Goal: Task Accomplishment & Management: Manage account settings

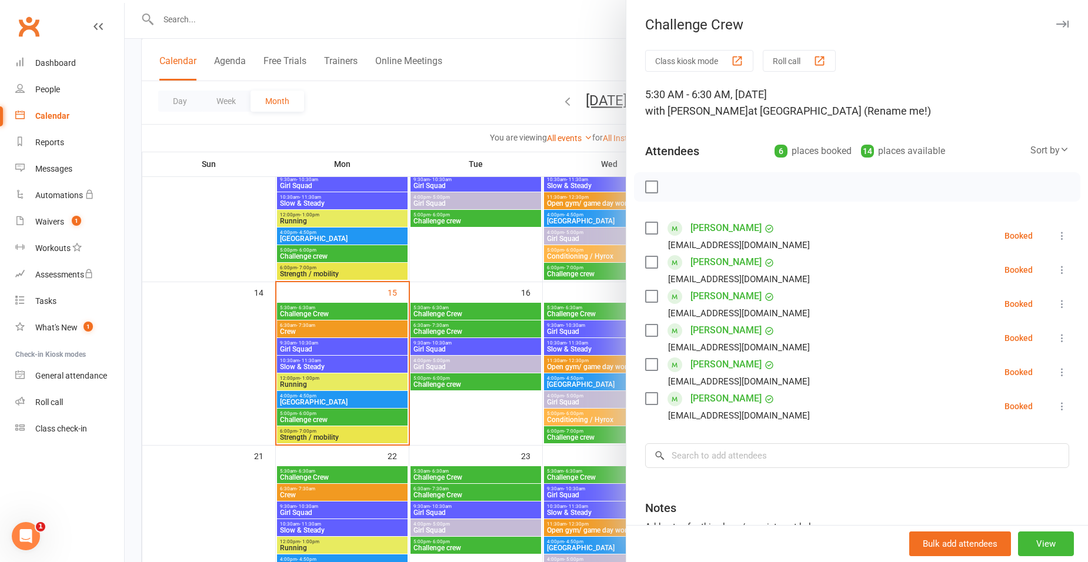
click at [220, 318] on div at bounding box center [607, 281] width 964 height 562
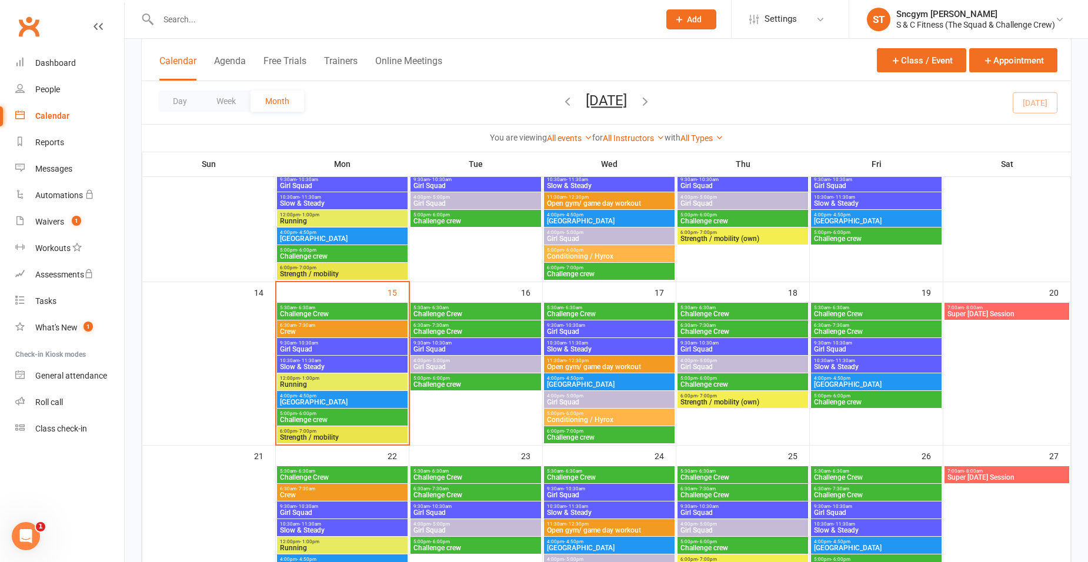
click at [442, 330] on span "Challenge Crew" at bounding box center [476, 331] width 126 height 7
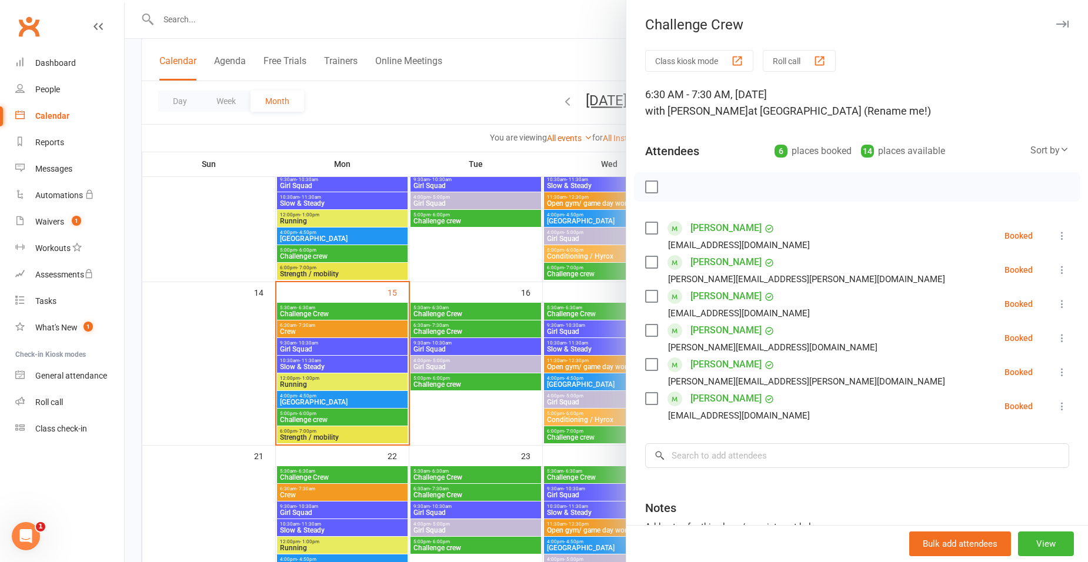
click at [191, 378] on div at bounding box center [607, 281] width 964 height 562
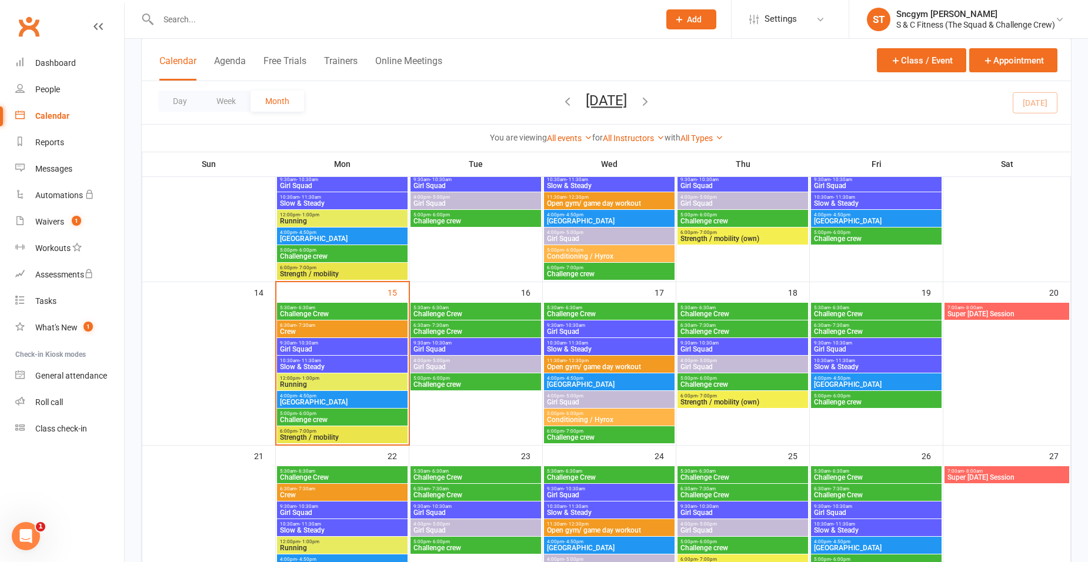
click at [322, 418] on span "Challenge crew" at bounding box center [342, 419] width 126 height 7
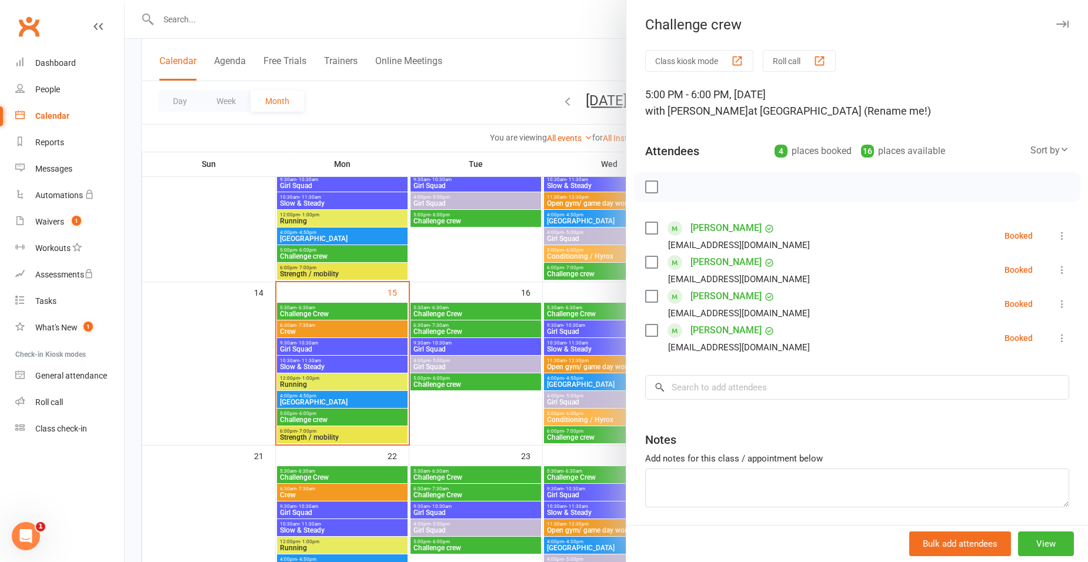
click at [648, 228] on label at bounding box center [651, 228] width 12 height 12
click at [651, 265] on label at bounding box center [651, 262] width 12 height 12
click at [652, 297] on label at bounding box center [651, 297] width 12 height 12
click at [647, 332] on label at bounding box center [651, 331] width 12 height 12
click at [716, 394] on input "search" at bounding box center [857, 387] width 424 height 25
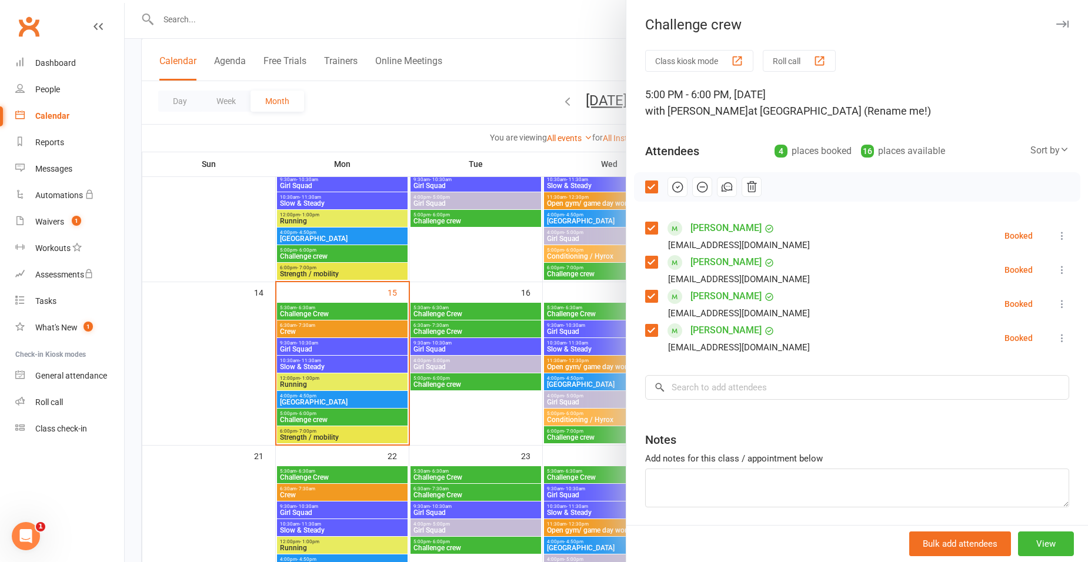
click at [515, 261] on div at bounding box center [607, 281] width 964 height 562
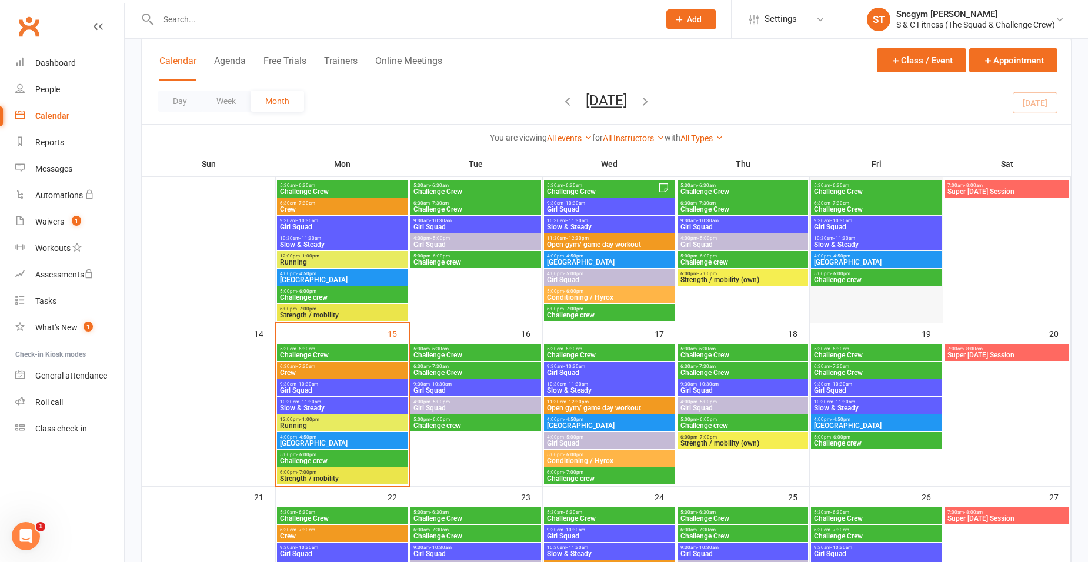
scroll to position [235, 0]
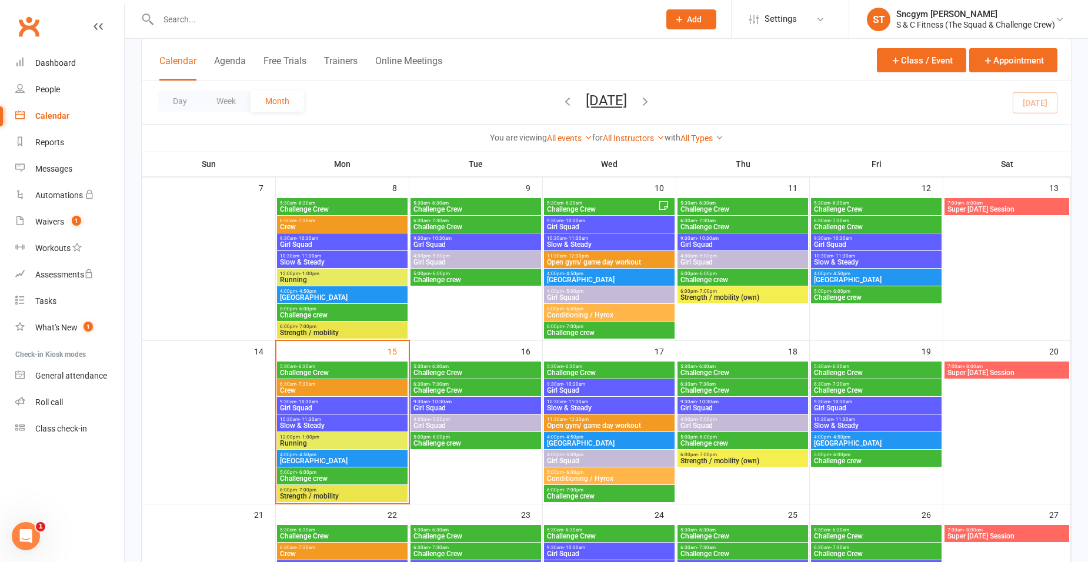
click at [833, 295] on span "Challenge crew" at bounding box center [877, 297] width 126 height 7
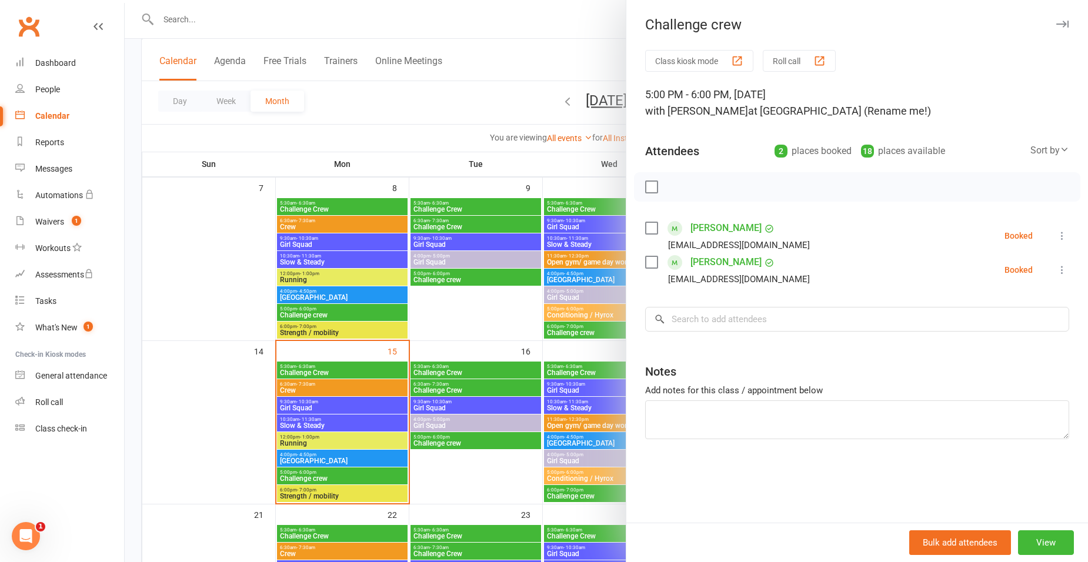
click at [501, 327] on div at bounding box center [607, 281] width 964 height 562
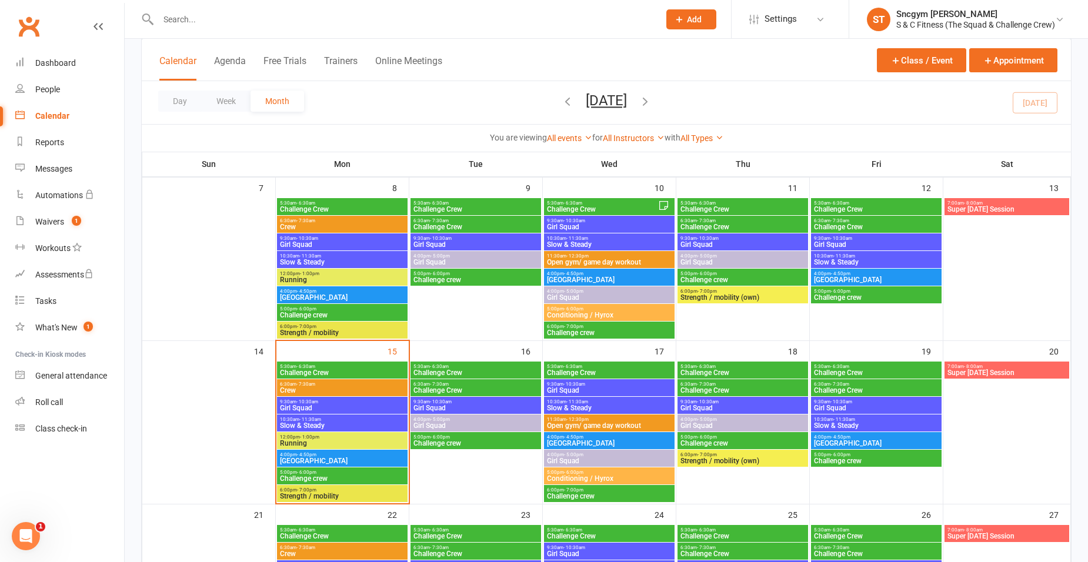
click at [729, 277] on span "Challenge crew" at bounding box center [743, 279] width 126 height 7
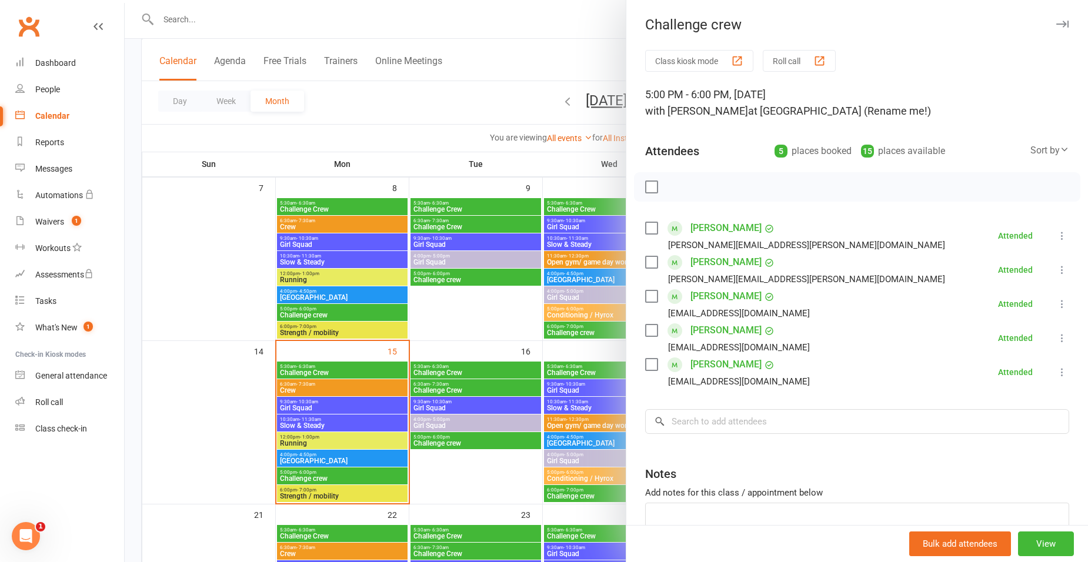
click at [553, 300] on div at bounding box center [607, 281] width 964 height 562
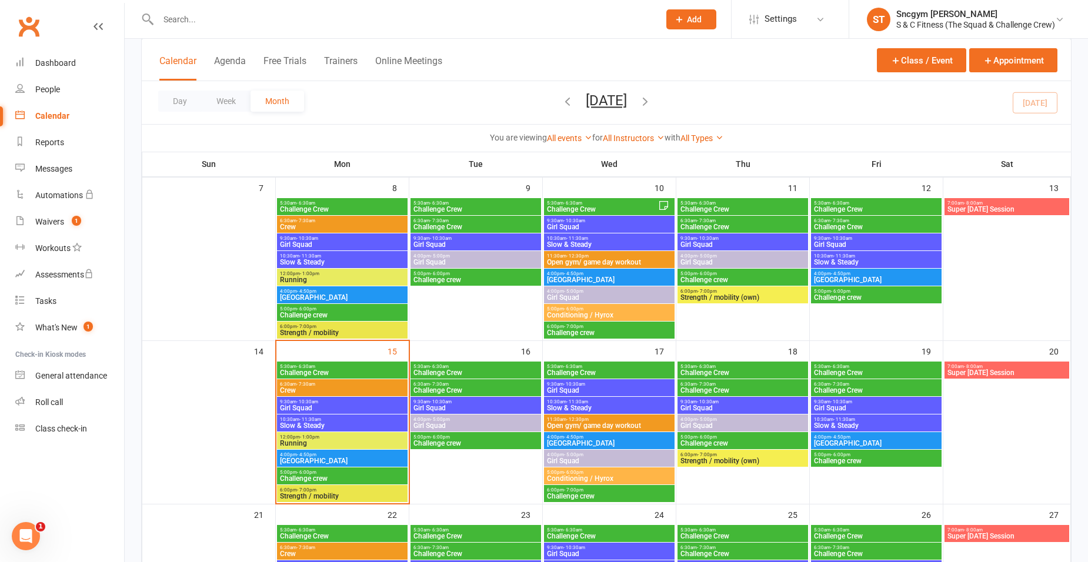
click at [309, 471] on span "- 6:00pm" at bounding box center [306, 472] width 19 height 5
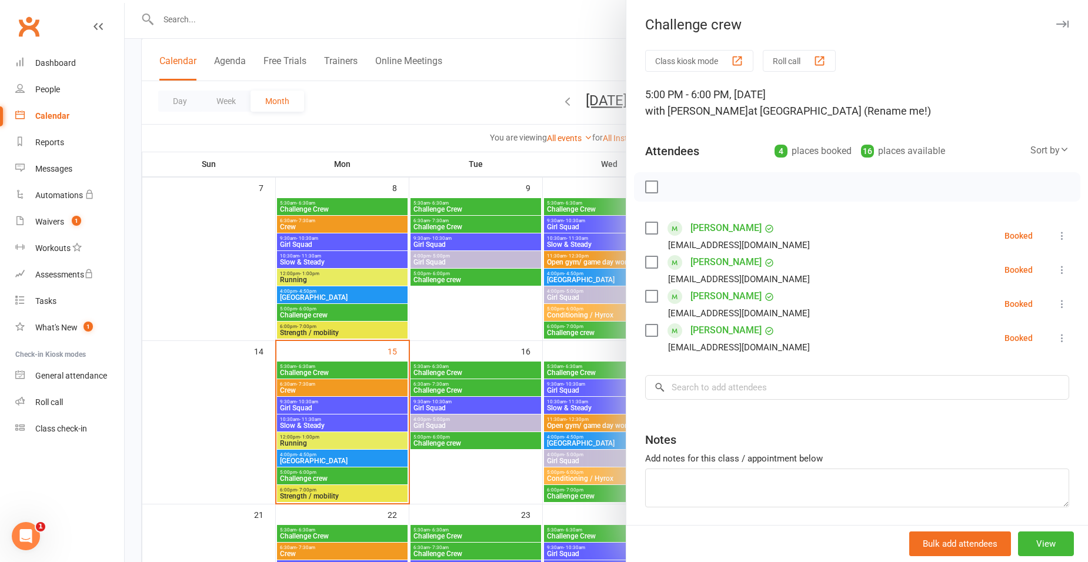
click at [645, 227] on label at bounding box center [651, 228] width 12 height 12
click at [645, 256] on div "[PERSON_NAME] [EMAIL_ADDRESS][DOMAIN_NAME]" at bounding box center [729, 270] width 169 height 34
drag, startPoint x: 645, startPoint y: 256, endPoint x: 645, endPoint y: 301, distance: 44.1
click at [645, 301] on label at bounding box center [651, 297] width 12 height 12
click at [647, 260] on label at bounding box center [651, 262] width 12 height 12
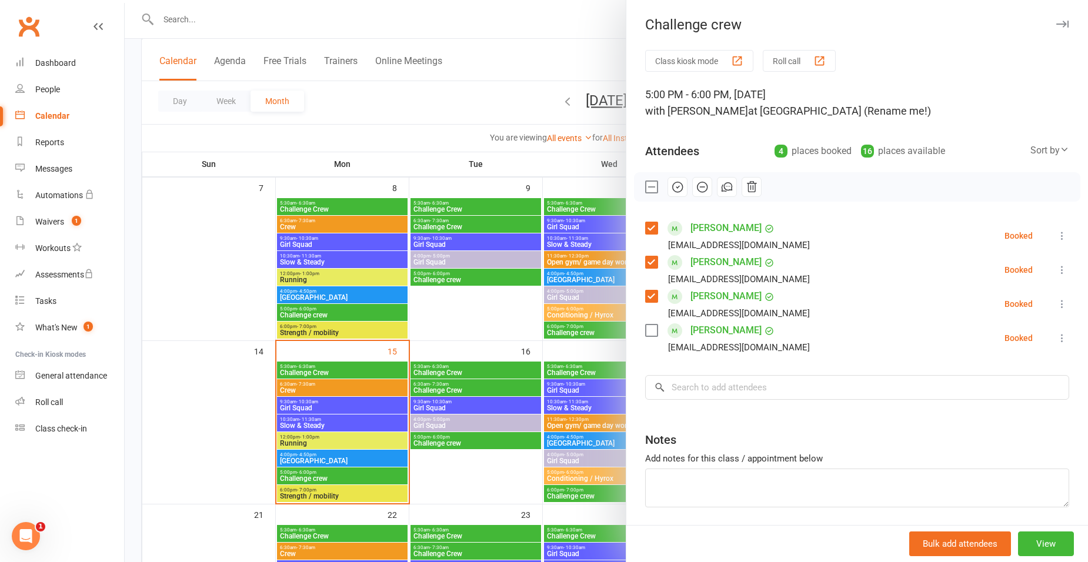
click at [649, 329] on label at bounding box center [651, 331] width 12 height 12
click at [695, 382] on input "search" at bounding box center [857, 387] width 424 height 25
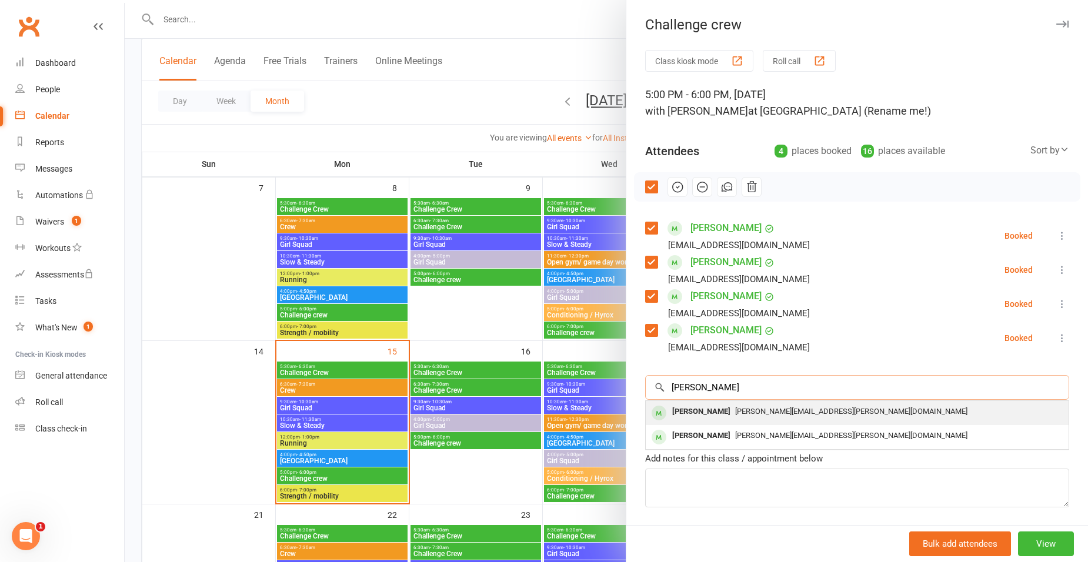
type input "[PERSON_NAME]"
click at [735, 408] on span "[PERSON_NAME][EMAIL_ADDRESS][PERSON_NAME][DOMAIN_NAME]" at bounding box center [851, 411] width 232 height 9
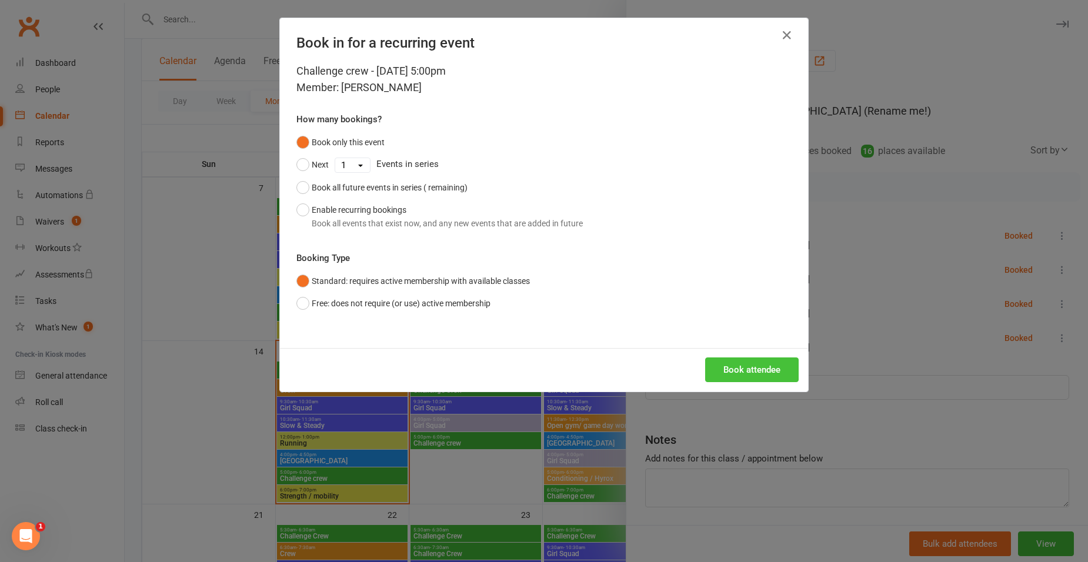
click at [739, 376] on button "Book attendee" at bounding box center [752, 370] width 94 height 25
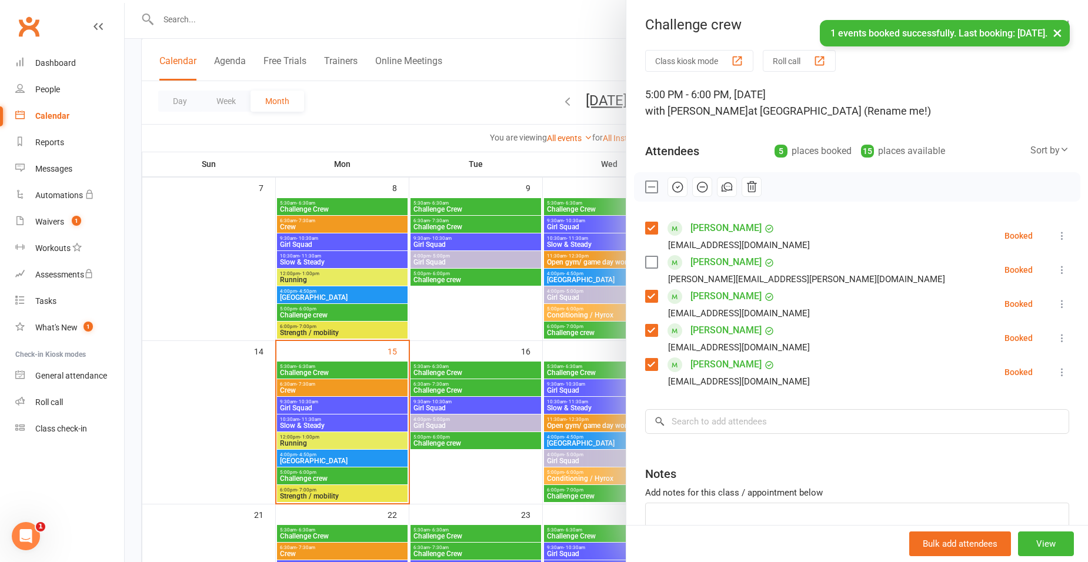
click at [645, 261] on label at bounding box center [651, 262] width 12 height 12
click at [503, 326] on div at bounding box center [607, 281] width 964 height 562
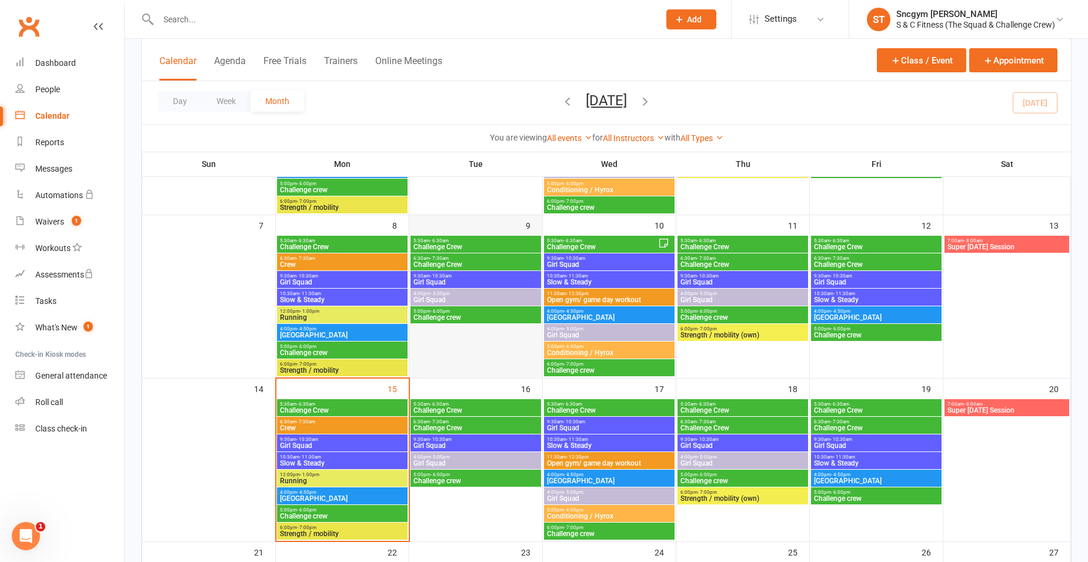
scroll to position [176, 0]
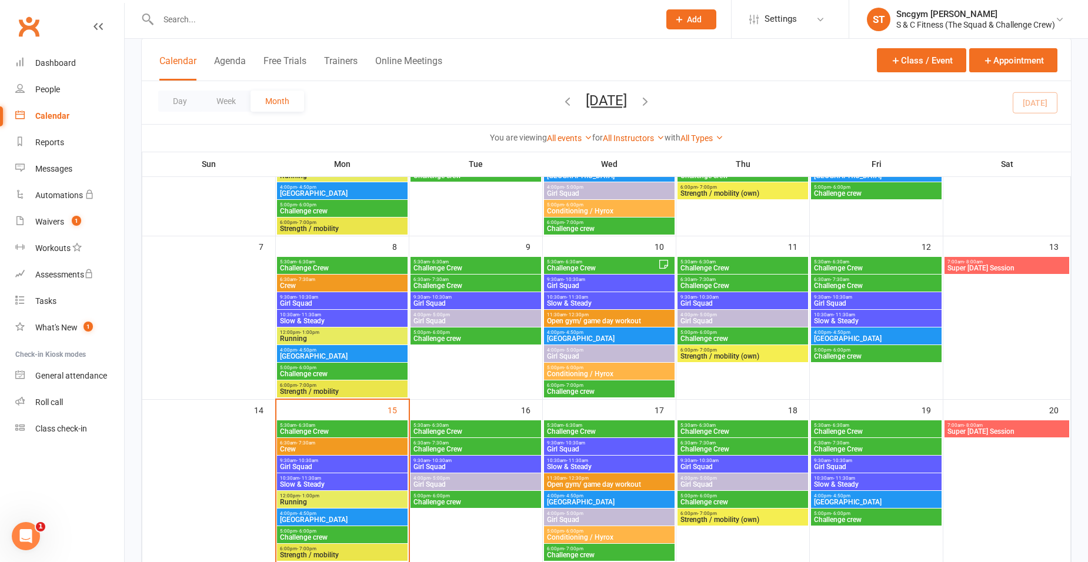
click at [851, 194] on span "Challenge crew" at bounding box center [877, 193] width 126 height 7
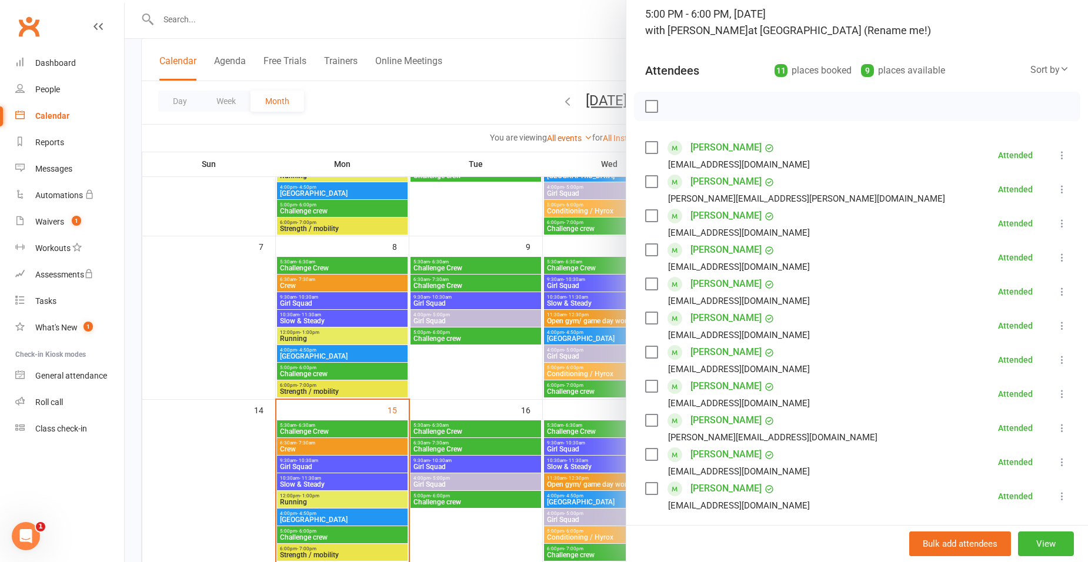
scroll to position [118, 0]
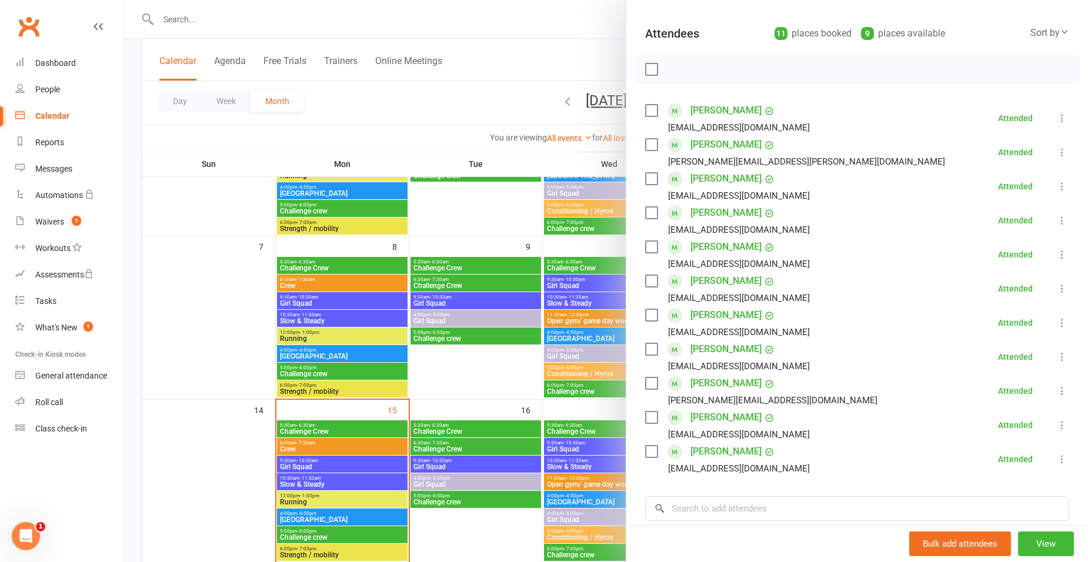
click at [497, 384] on div at bounding box center [607, 281] width 964 height 562
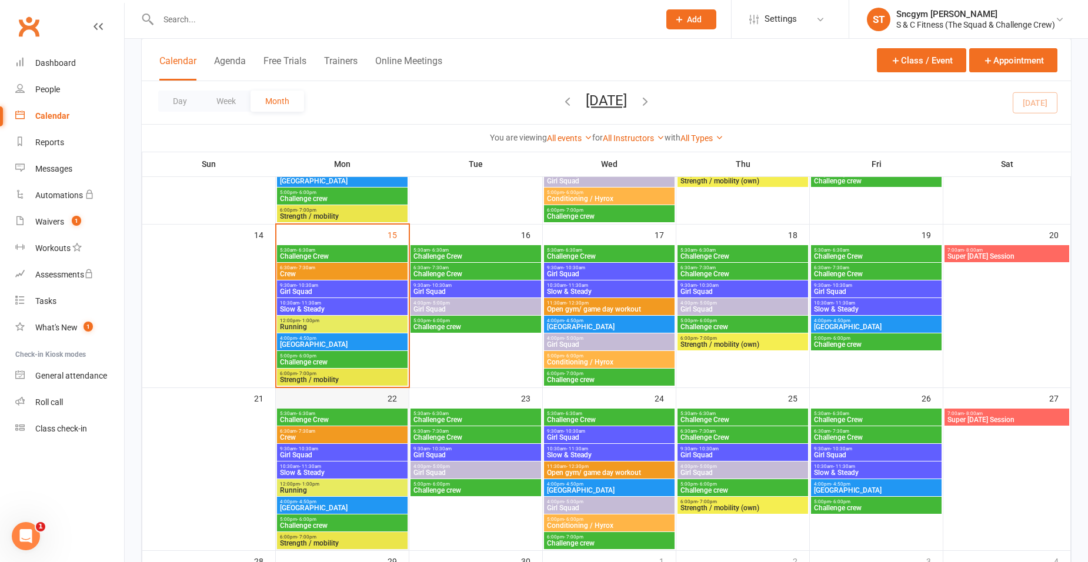
scroll to position [353, 0]
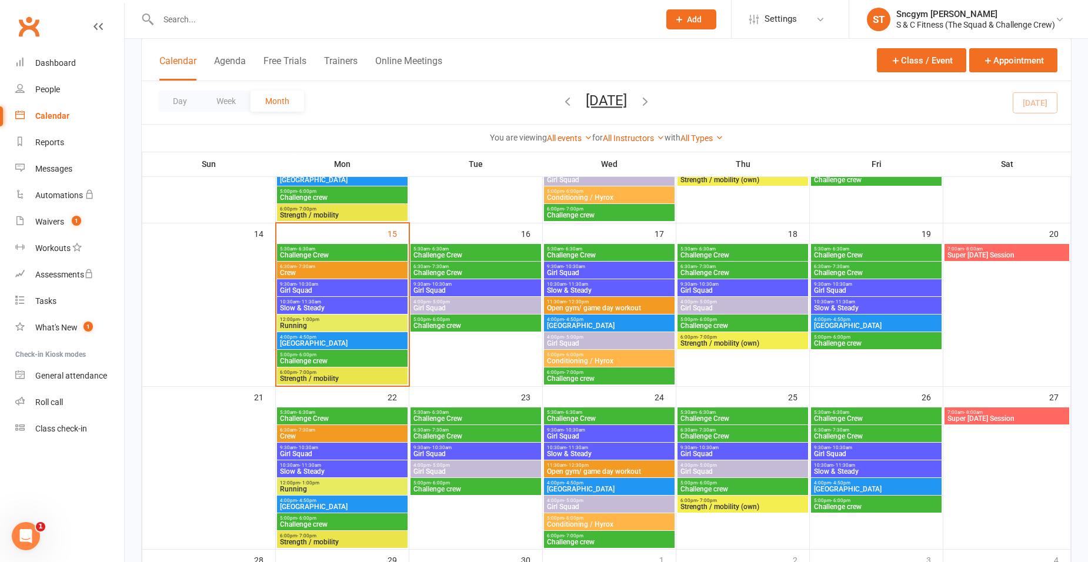
click at [323, 362] on span "Challenge crew" at bounding box center [342, 361] width 126 height 7
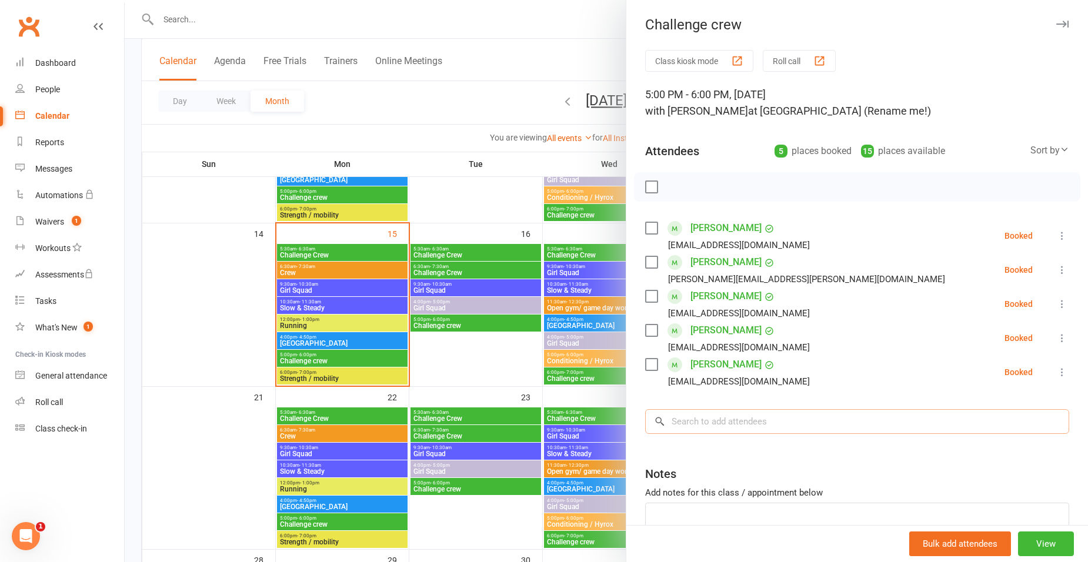
click at [731, 416] on input "search" at bounding box center [857, 421] width 424 height 25
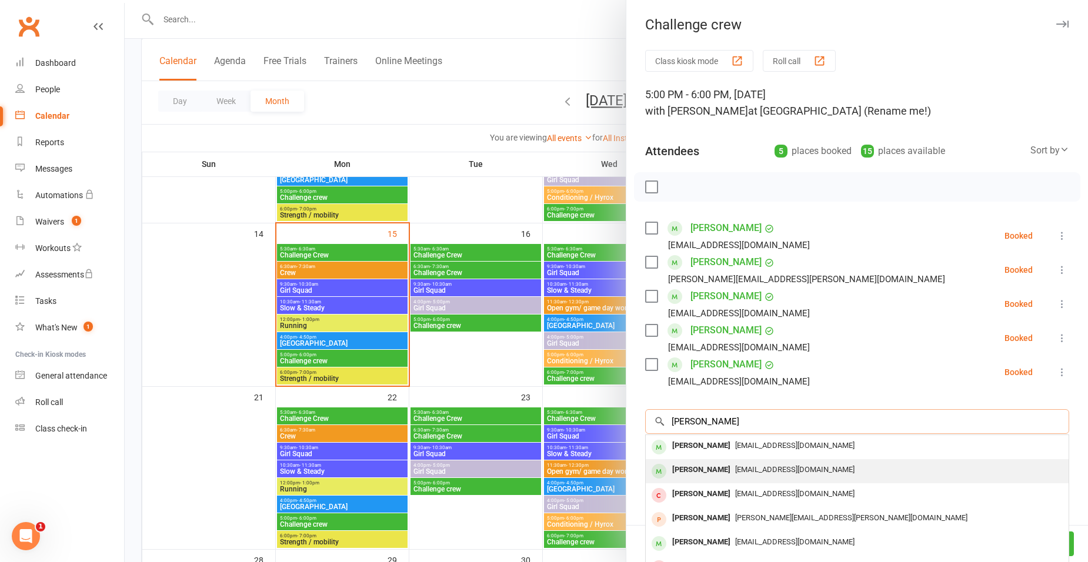
type input "[PERSON_NAME]"
click at [694, 474] on div "[PERSON_NAME]" at bounding box center [702, 470] width 68 height 17
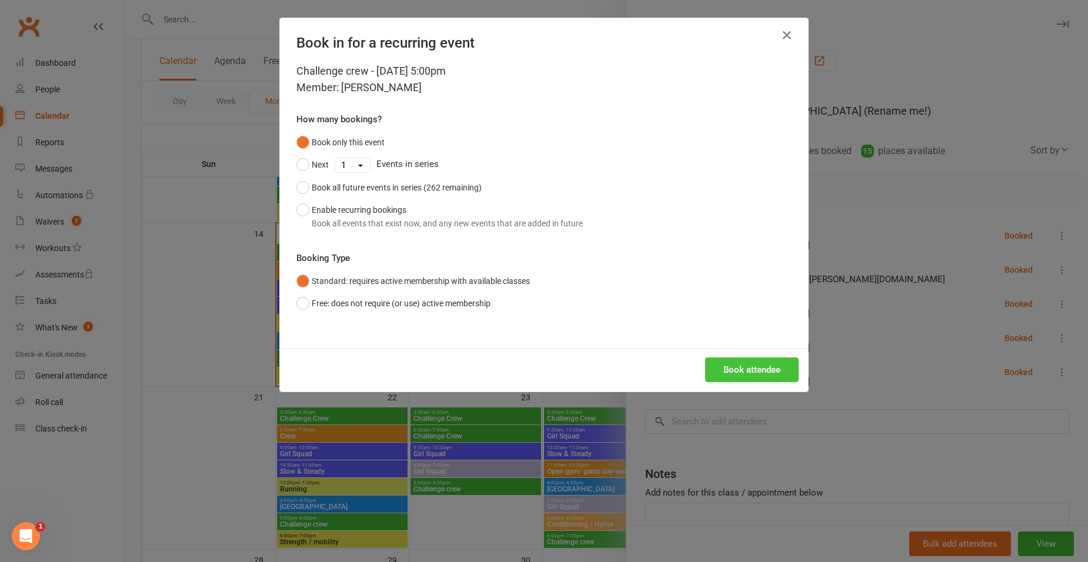
click at [712, 373] on button "Book attendee" at bounding box center [752, 370] width 94 height 25
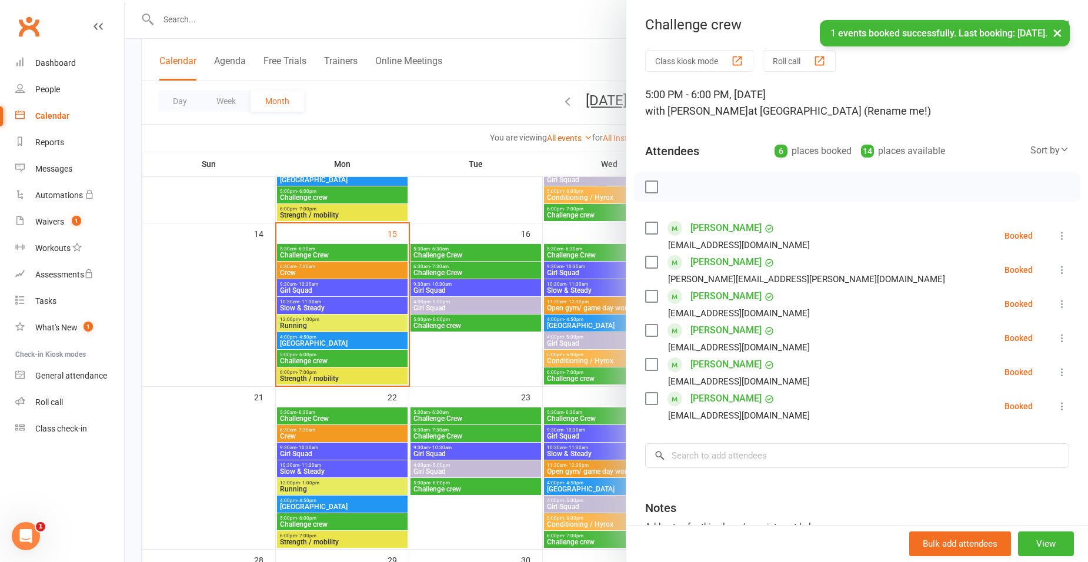
click at [712, 416] on div "[EMAIL_ADDRESS][DOMAIN_NAME]" at bounding box center [739, 415] width 142 height 15
drag, startPoint x: 707, startPoint y: 451, endPoint x: 699, endPoint y: 434, distance: 18.4
click at [707, 451] on input "search" at bounding box center [857, 456] width 424 height 25
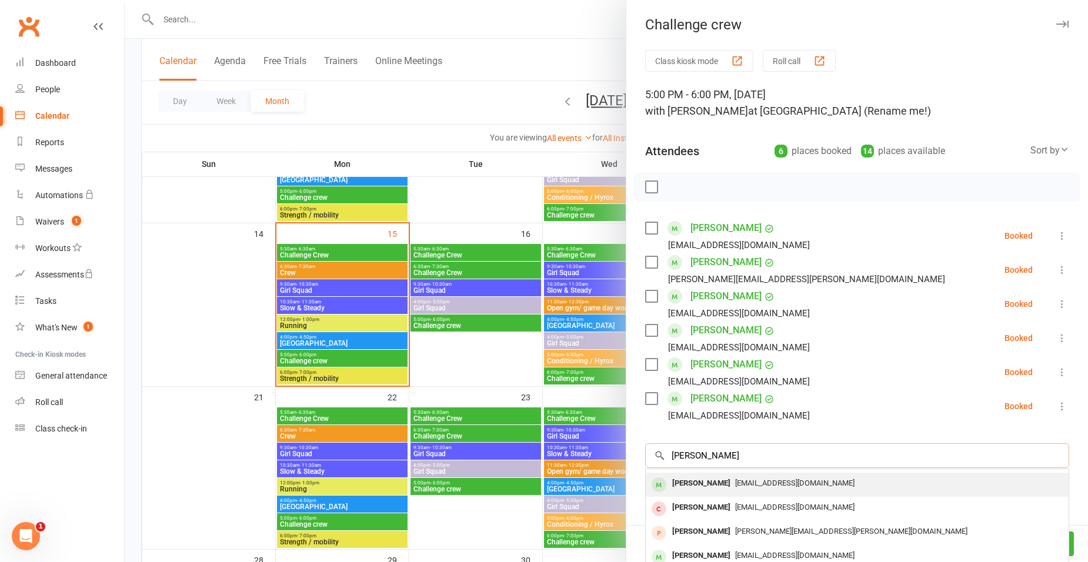
scroll to position [0, 0]
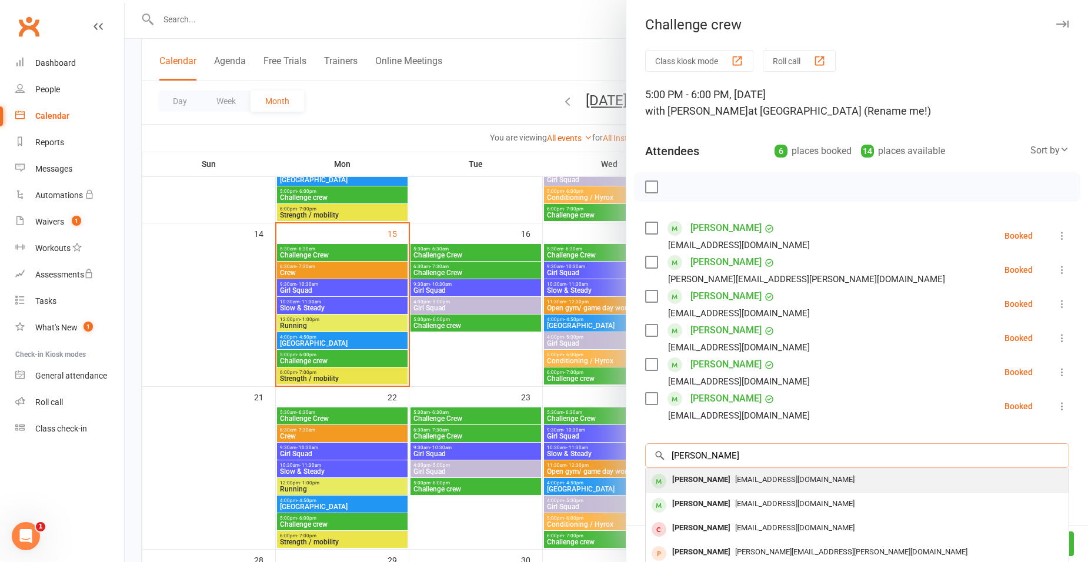
type input "[PERSON_NAME]"
click at [720, 487] on div "[PERSON_NAME]" at bounding box center [702, 480] width 68 height 17
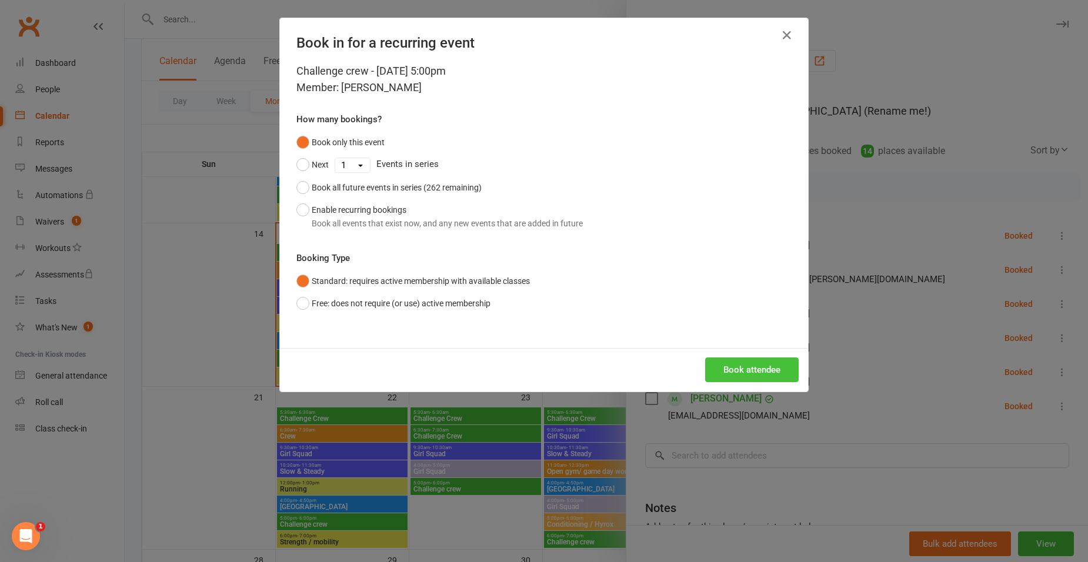
click at [736, 364] on button "Book attendee" at bounding box center [752, 370] width 94 height 25
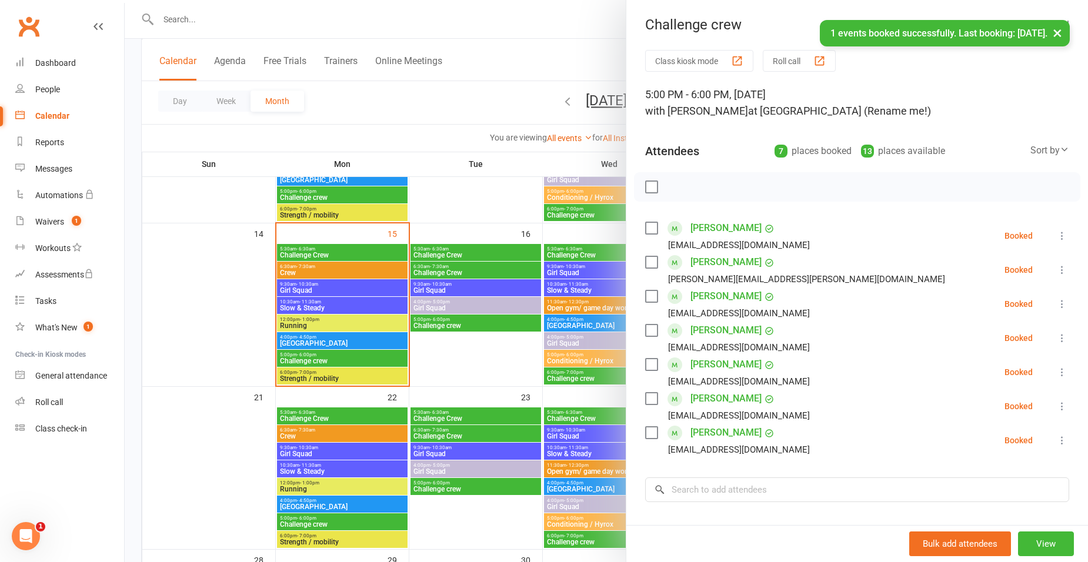
click at [649, 226] on label at bounding box center [651, 228] width 12 height 12
click at [649, 262] on label at bounding box center [651, 262] width 12 height 12
click at [648, 300] on label at bounding box center [651, 297] width 12 height 12
click at [649, 326] on label at bounding box center [651, 331] width 12 height 12
click at [647, 364] on label at bounding box center [651, 365] width 12 height 12
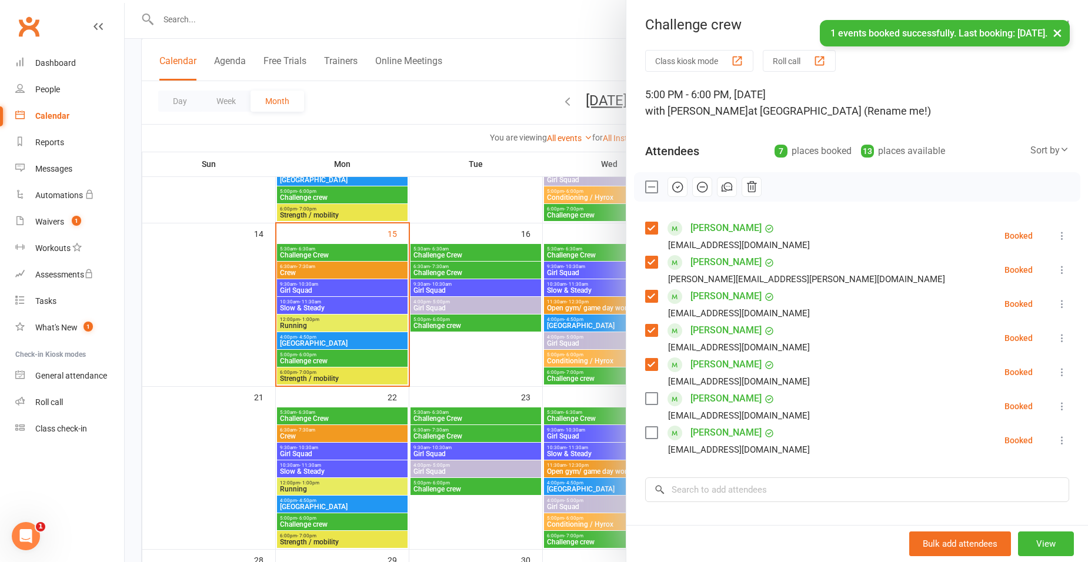
click at [647, 405] on label at bounding box center [651, 399] width 12 height 12
drag, startPoint x: 648, startPoint y: 437, endPoint x: 658, endPoint y: 433, distance: 10.1
click at [648, 435] on label at bounding box center [651, 433] width 12 height 12
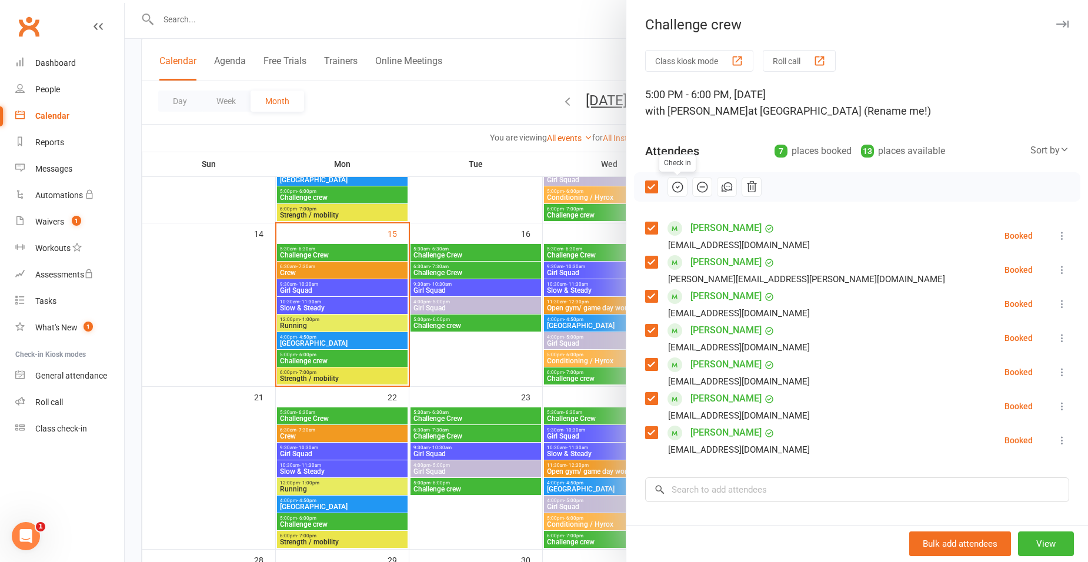
click at [675, 189] on icon "button" at bounding box center [677, 187] width 13 height 13
click at [494, 52] on div at bounding box center [607, 281] width 964 height 562
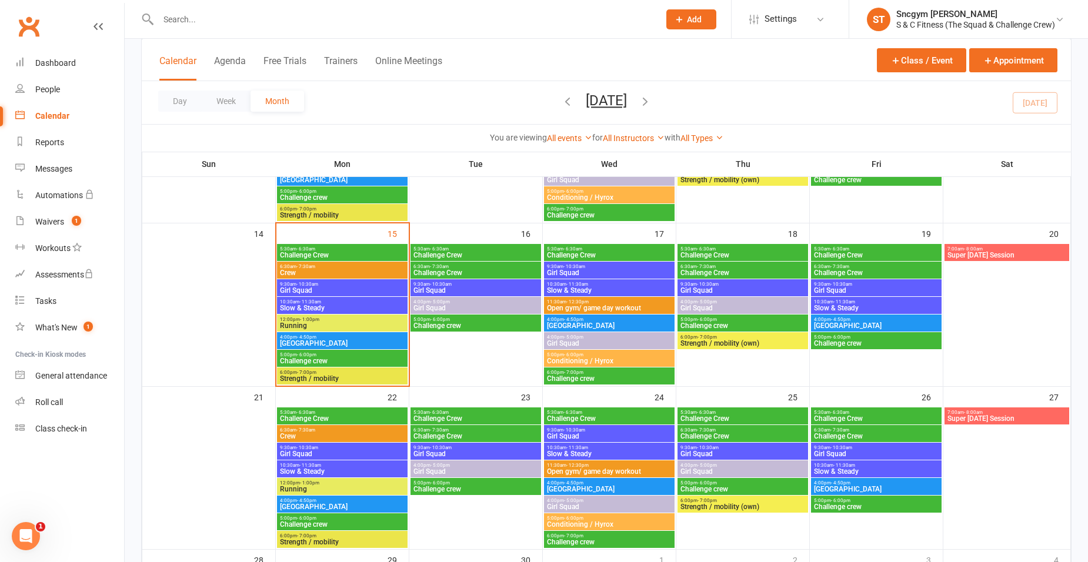
click at [326, 359] on span "Challenge crew" at bounding box center [342, 361] width 126 height 7
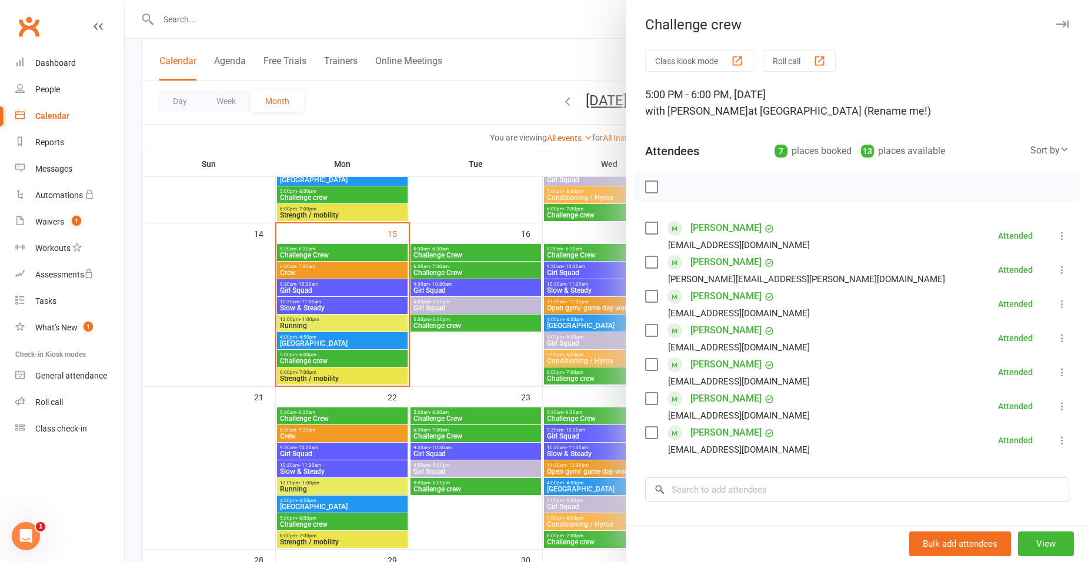
click at [732, 366] on link "[PERSON_NAME]" at bounding box center [726, 364] width 71 height 19
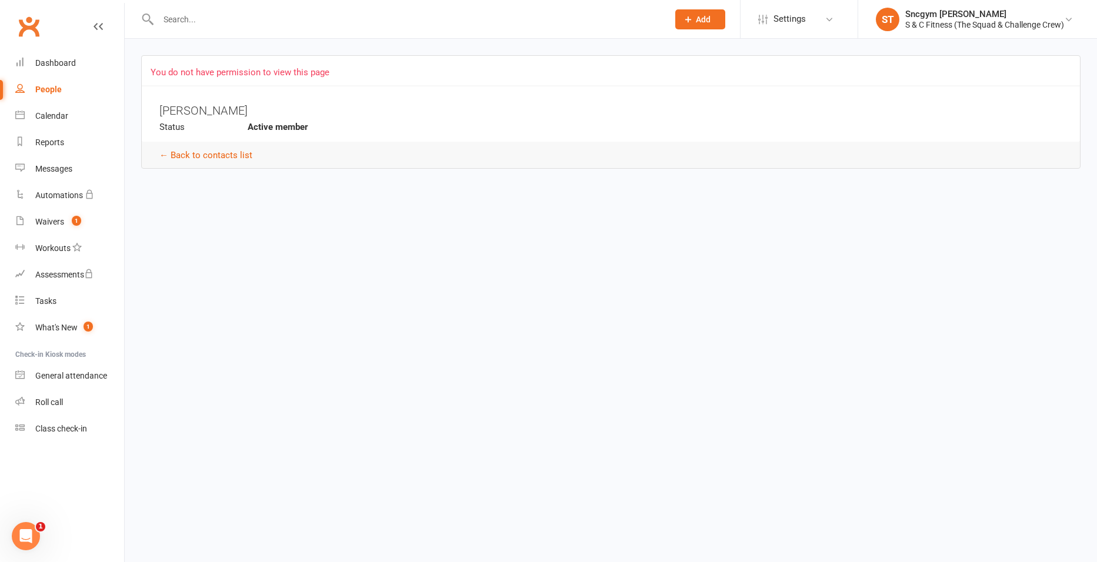
click at [99, 29] on icon at bounding box center [98, 26] width 9 height 9
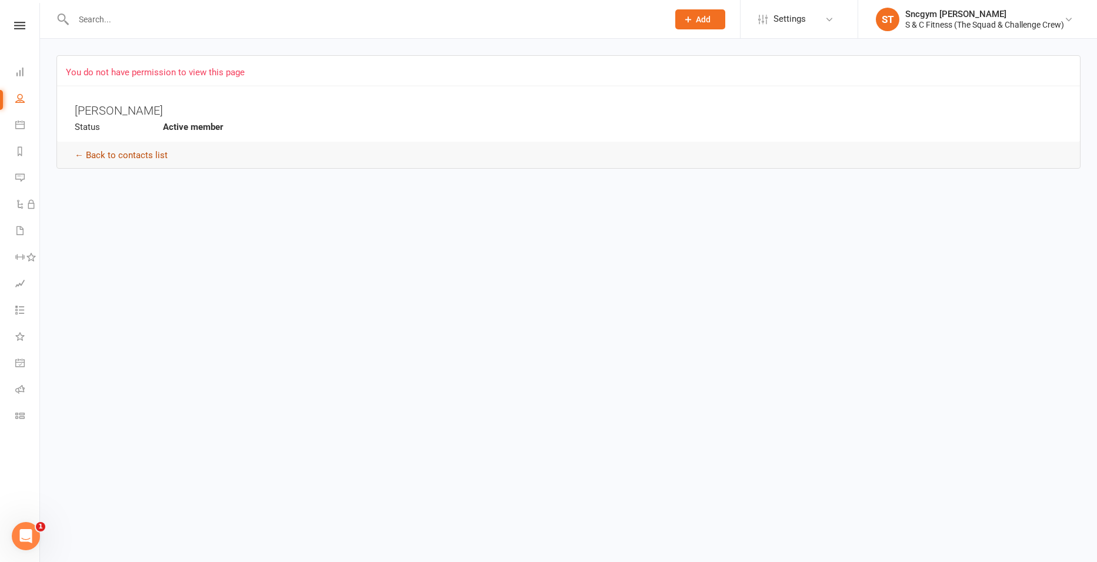
click at [122, 153] on link "← Back to contacts list" at bounding box center [121, 155] width 93 height 11
select select "100"
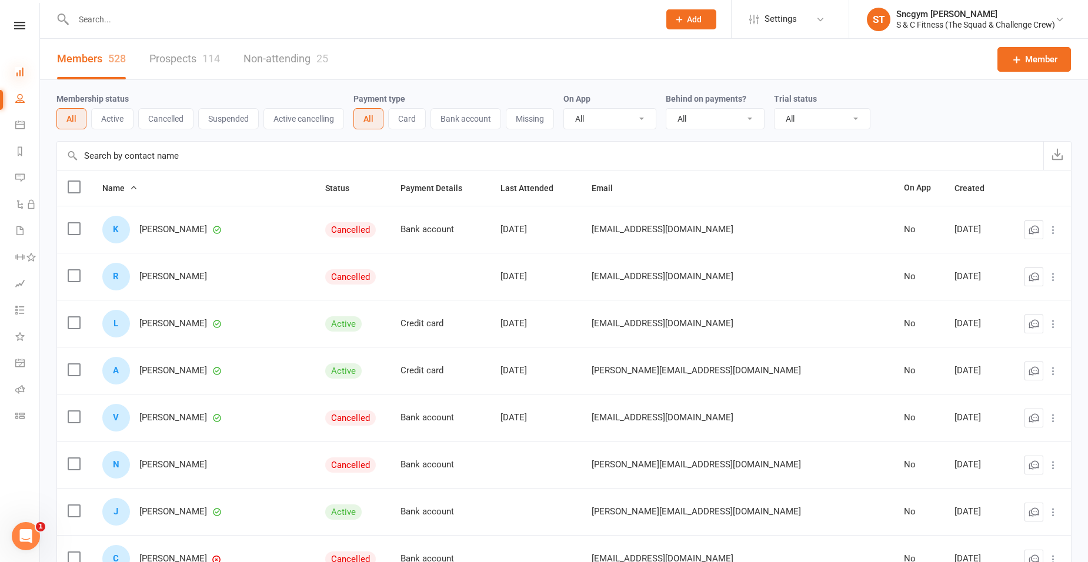
click at [24, 70] on icon at bounding box center [19, 71] width 9 height 9
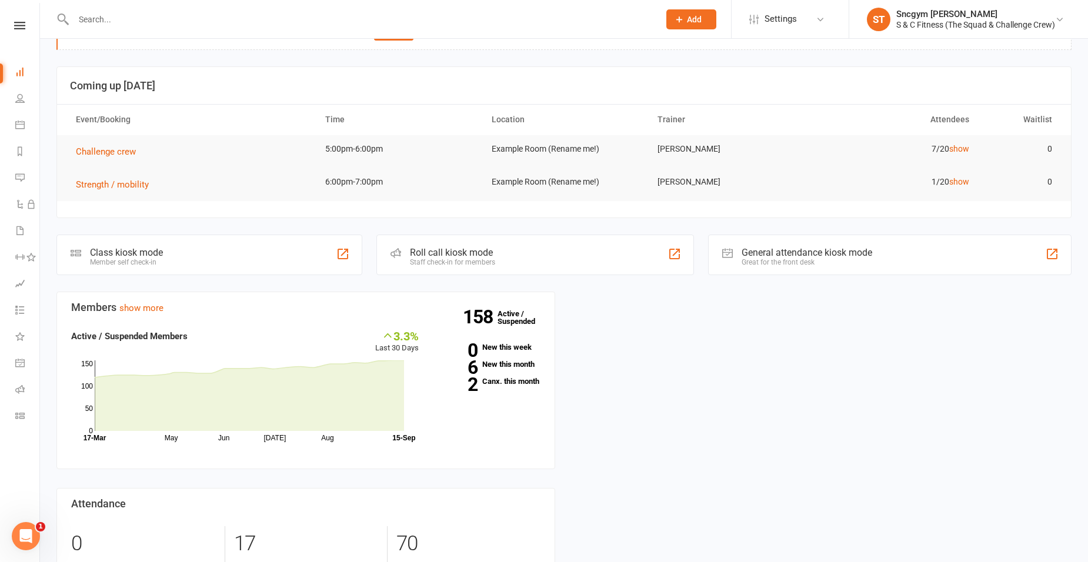
scroll to position [59, 0]
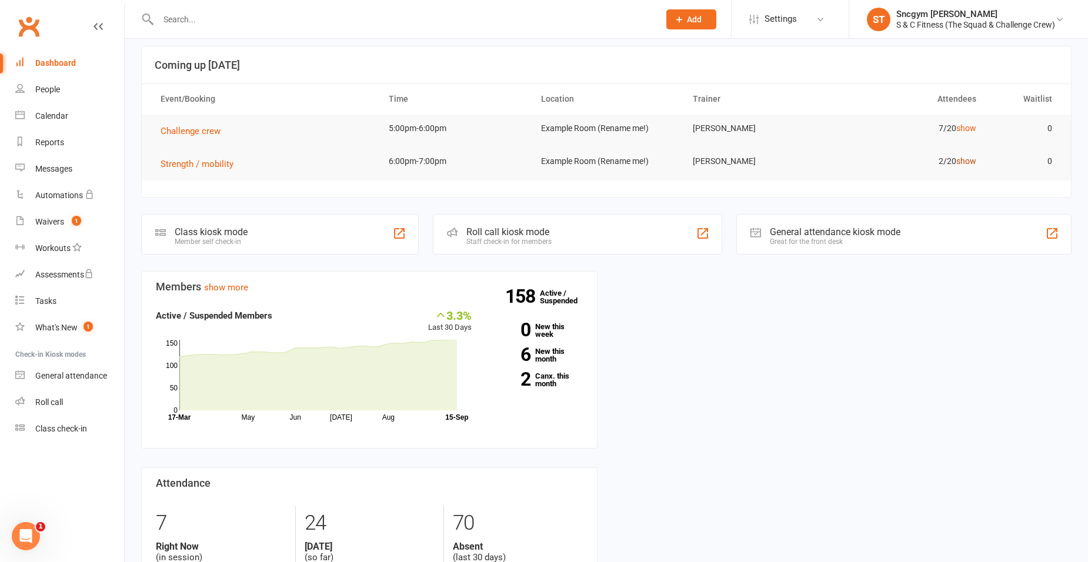
click at [964, 161] on link "show" at bounding box center [967, 160] width 20 height 9
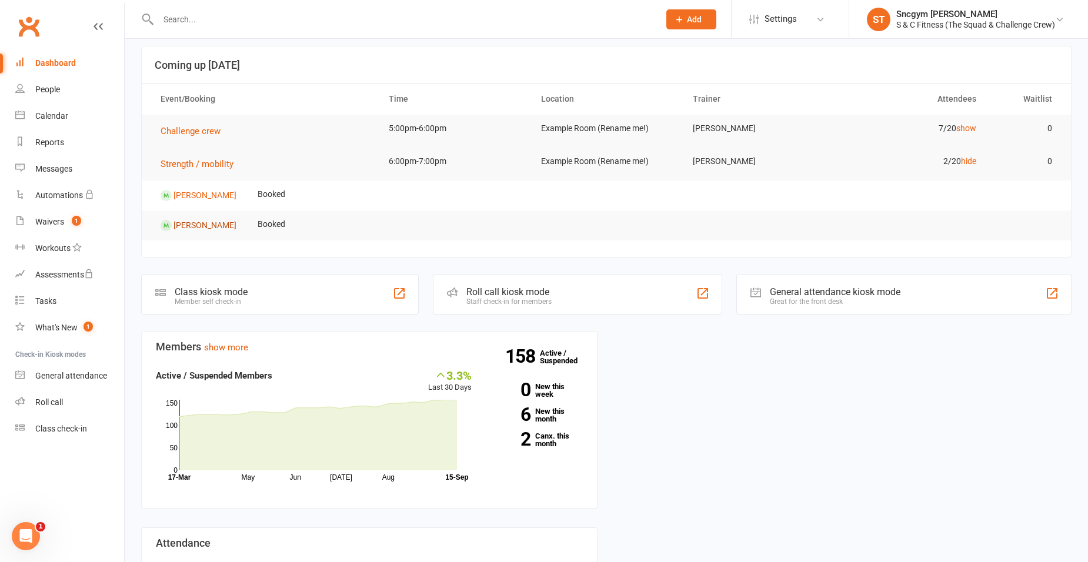
click at [211, 224] on link "[PERSON_NAME]" at bounding box center [205, 224] width 63 height 9
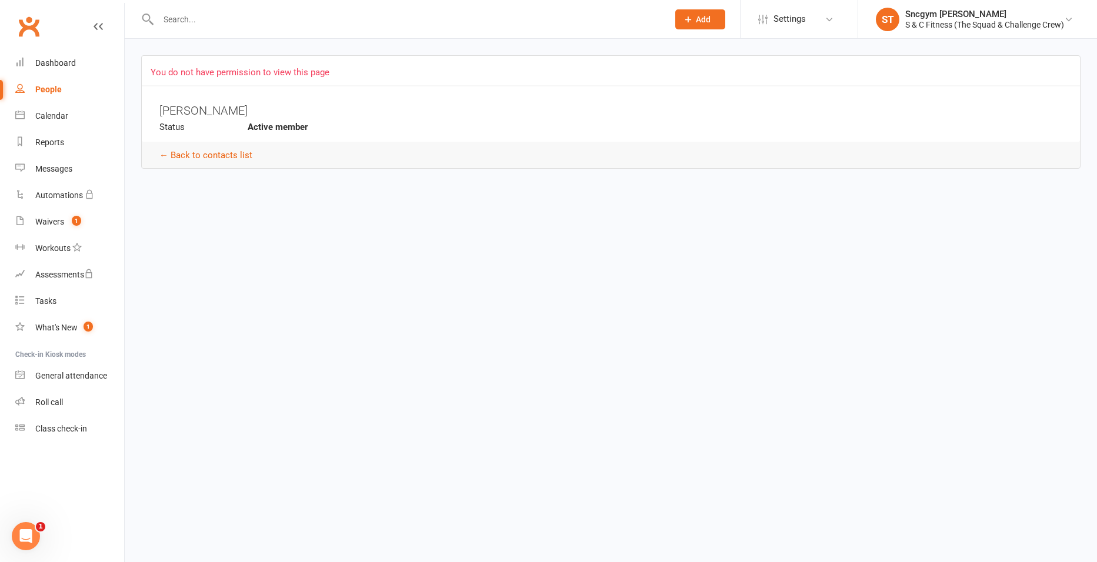
click at [94, 28] on icon at bounding box center [98, 26] width 9 height 9
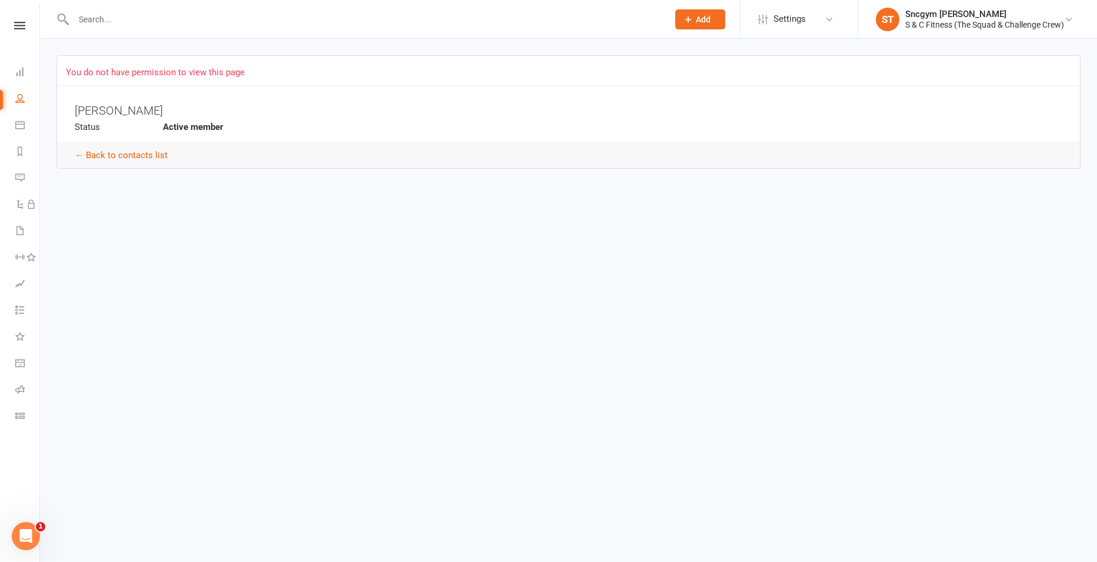
click at [127, 48] on div "You do not have permission to view this page [PERSON_NAME] Status Active member…" at bounding box center [568, 110] width 1057 height 142
click at [25, 71] on link "Dashboard" at bounding box center [27, 73] width 24 height 26
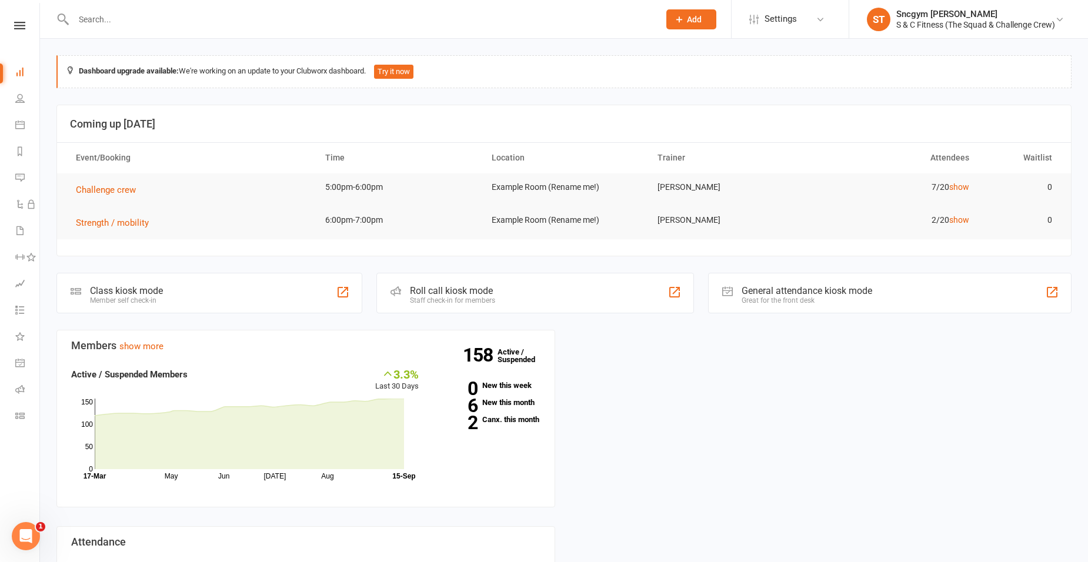
click at [759, 417] on div "Members show more 3.3% Last 30 Days Active / Suspended Members May Jun [DATE] A…" at bounding box center [564, 514] width 1033 height 368
